Goal: Transaction & Acquisition: Purchase product/service

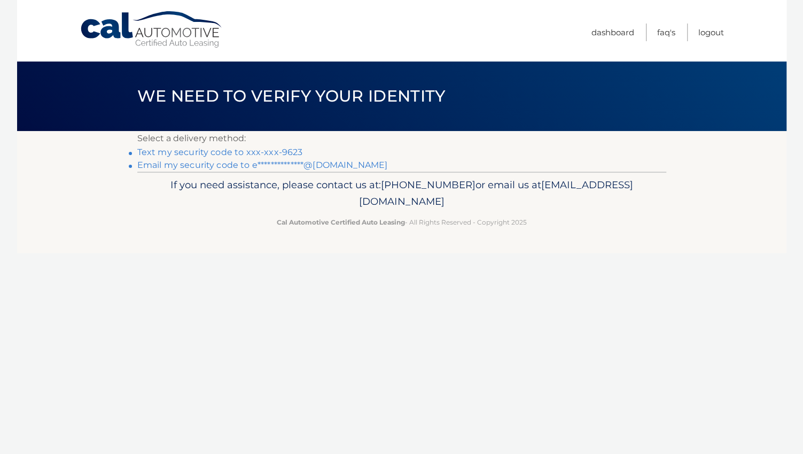
click at [225, 152] on link "Text my security code to xxx-xxx-9623" at bounding box center [220, 152] width 166 height 10
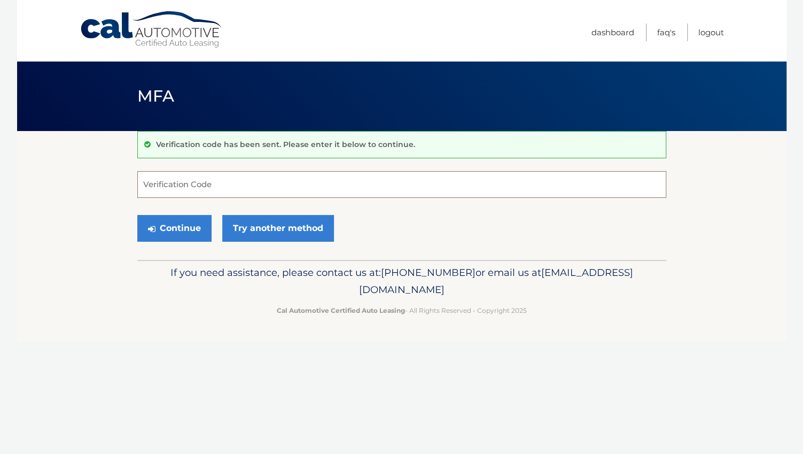
click at [172, 183] on input "Verification Code" at bounding box center [401, 184] width 529 height 27
type input "710175"
click at [157, 226] on button "Continue" at bounding box center [174, 228] width 74 height 27
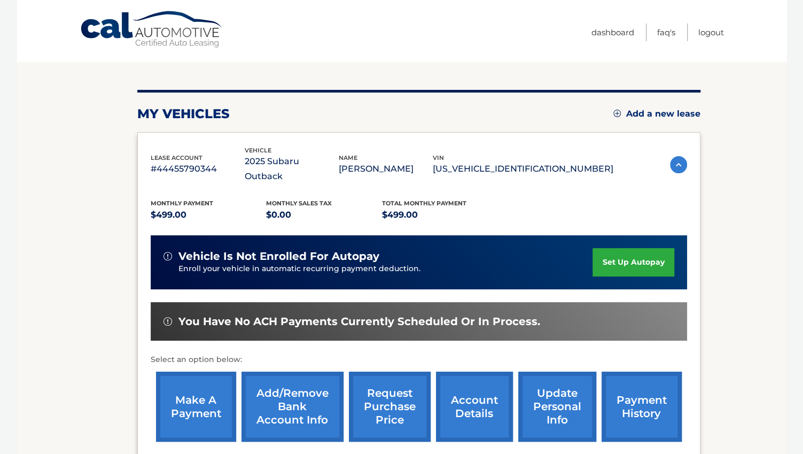
scroll to position [222, 0]
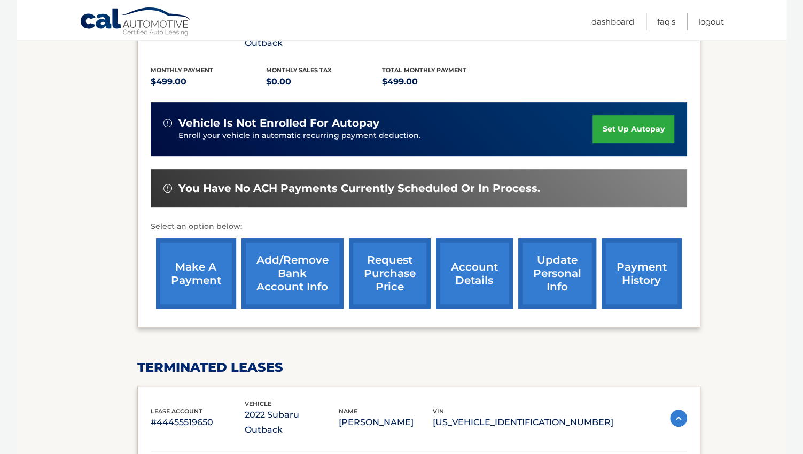
click at [177, 270] on link "make a payment" at bounding box center [196, 273] width 80 height 70
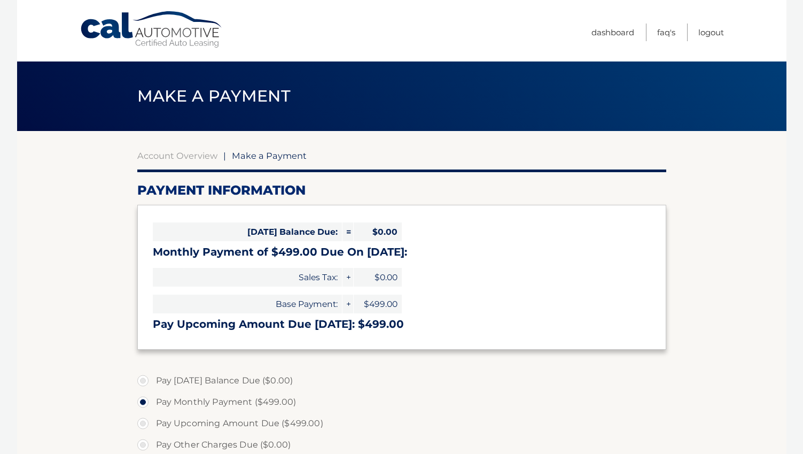
select select "Yzk0Y2U3ZTUtMGVhMS00ZmE4LWEyNmYtZmZhNmMyYzM0NTQw"
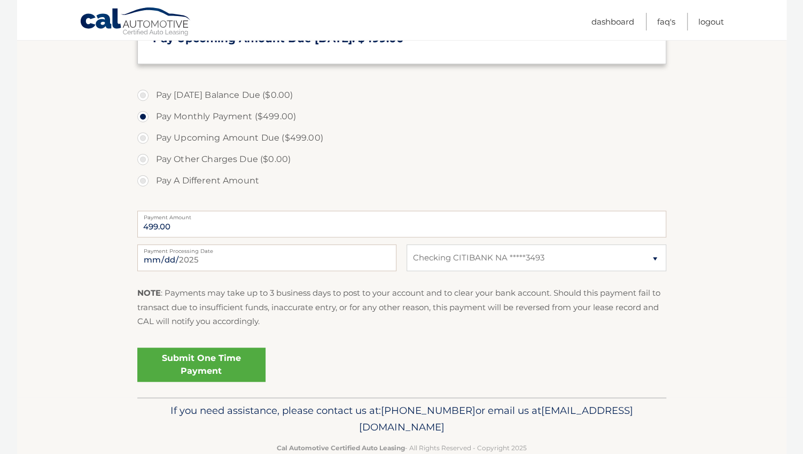
scroll to position [309, 0]
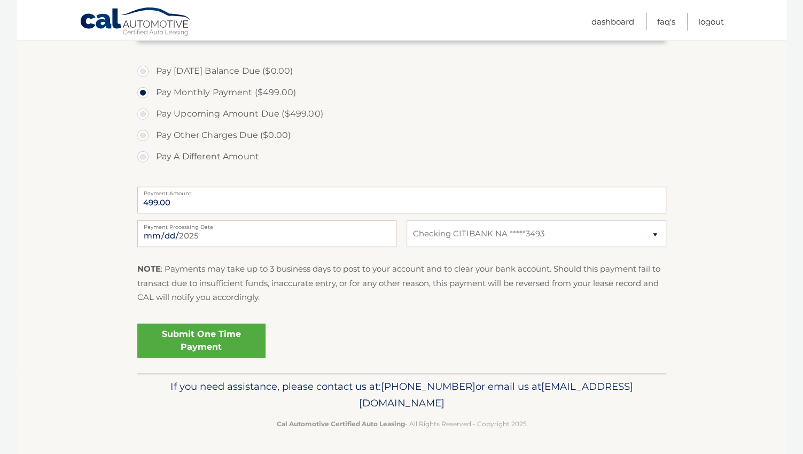
click at [200, 341] on link "Submit One Time Payment" at bounding box center [201, 340] width 128 height 34
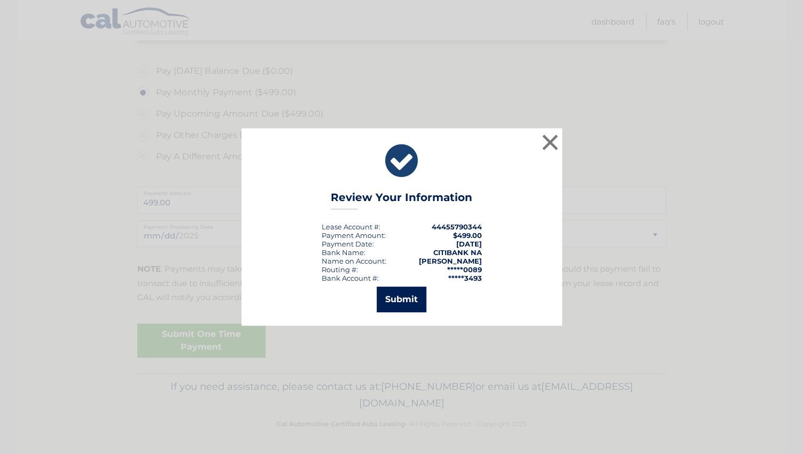
click at [408, 298] on button "Submit" at bounding box center [402, 299] width 50 height 26
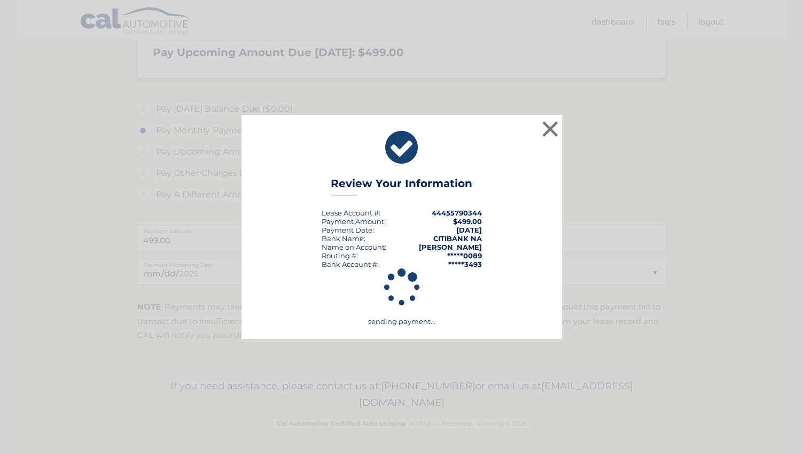
scroll to position [271, 0]
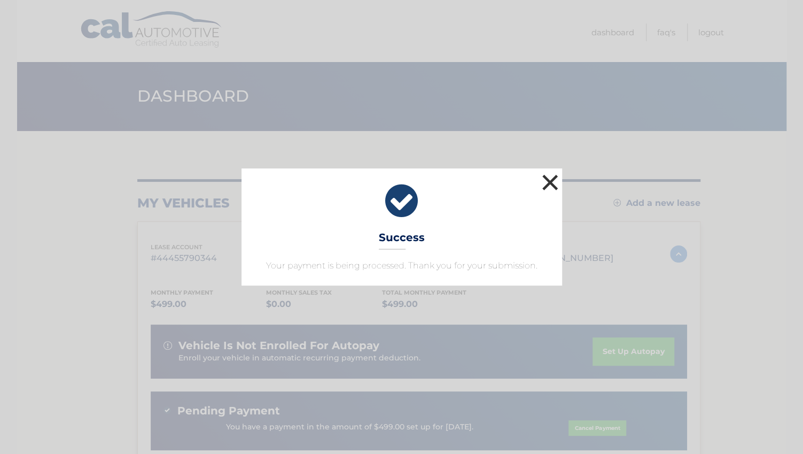
click at [553, 180] on button "×" at bounding box center [550, 182] width 21 height 21
